Goal: Check status: Check status

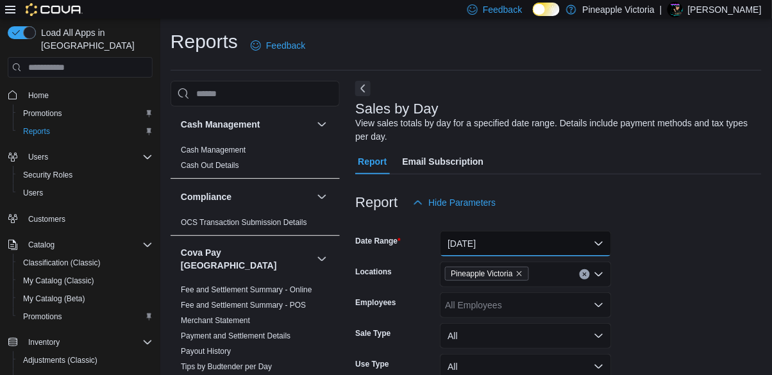
click at [494, 251] on button "[DATE]" at bounding box center [526, 244] width 172 height 26
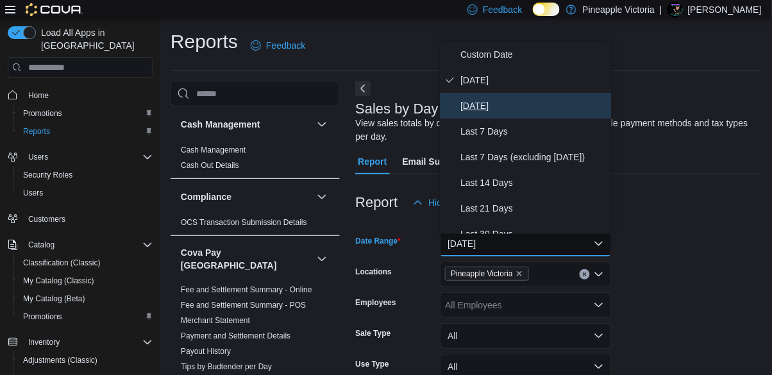
click at [476, 110] on span "[DATE]" at bounding box center [534, 105] width 146 height 15
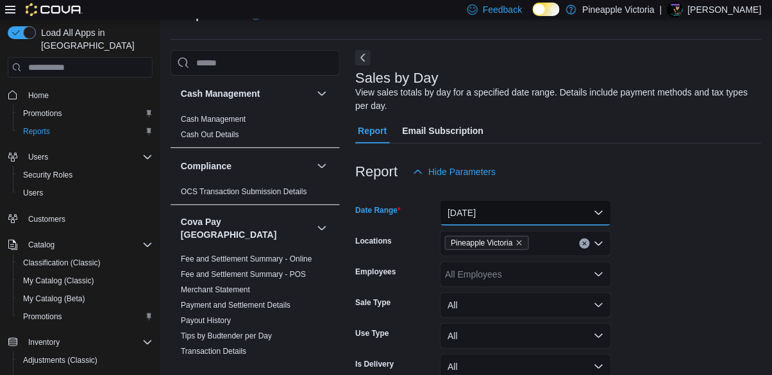
scroll to position [148, 0]
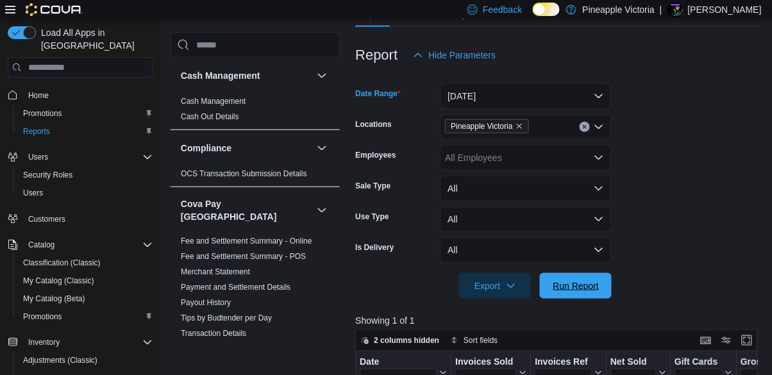
click at [562, 297] on span "Run Report" at bounding box center [576, 286] width 56 height 26
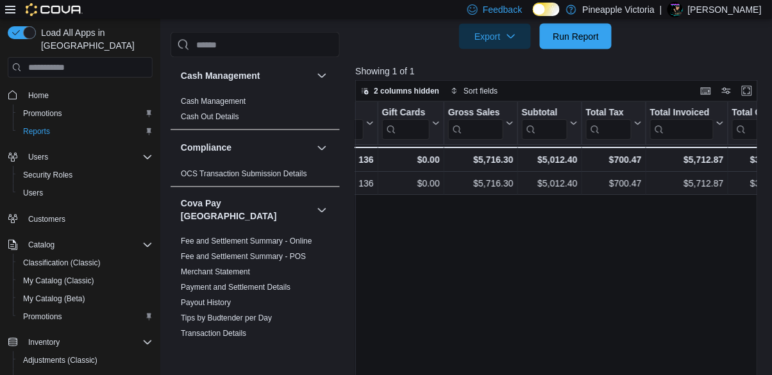
scroll to position [0, 312]
